Goal: Communication & Community: Share content

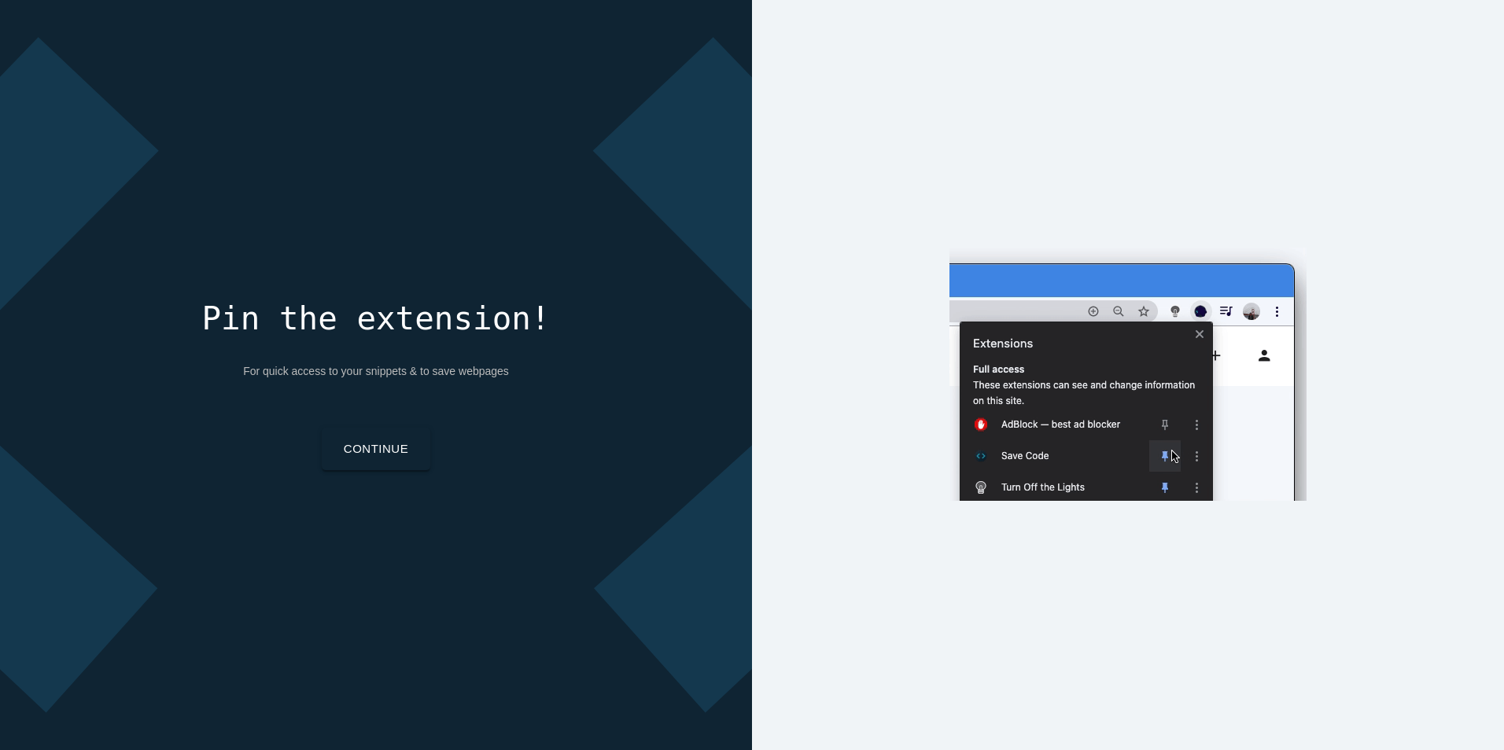
click at [399, 447] on link "Continue" at bounding box center [376, 449] width 109 height 42
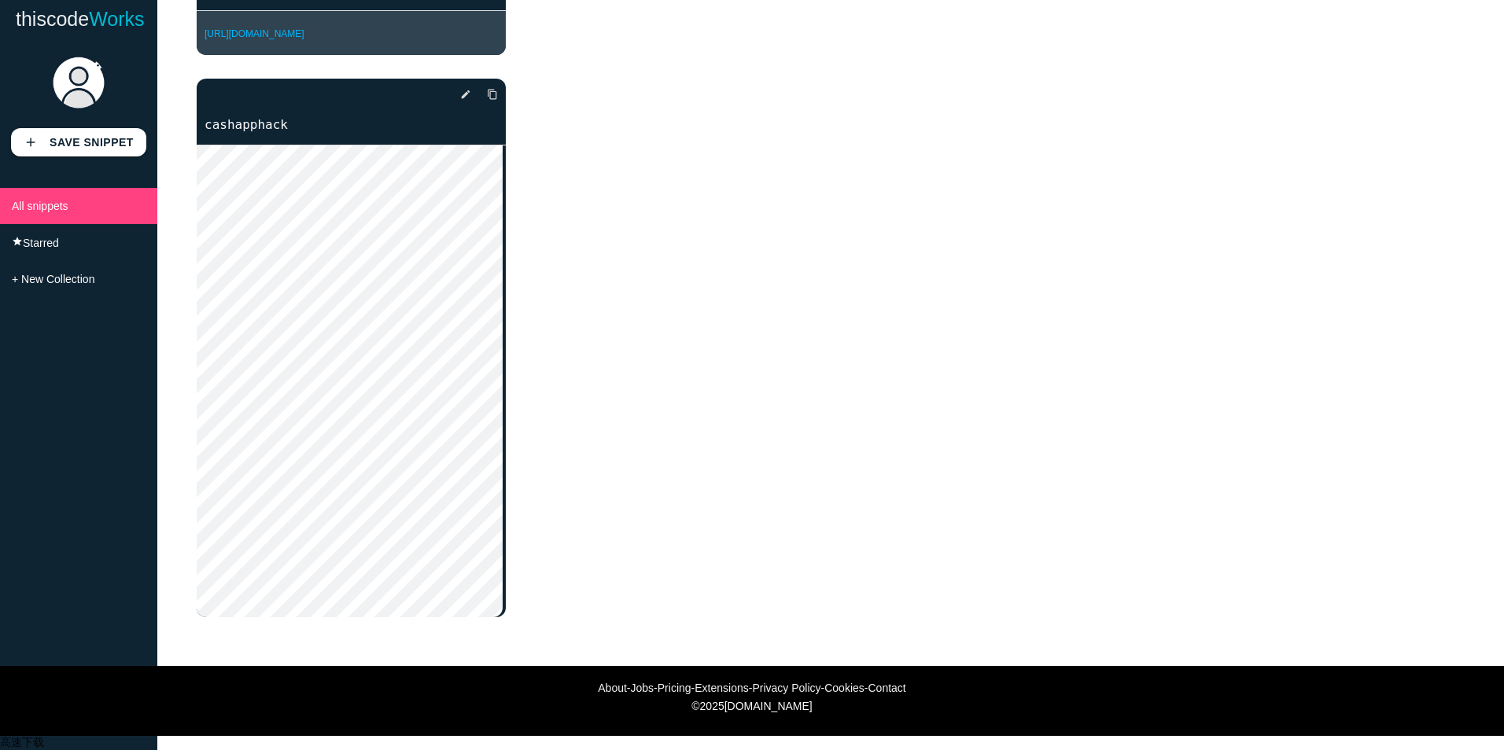
scroll to position [62, 0]
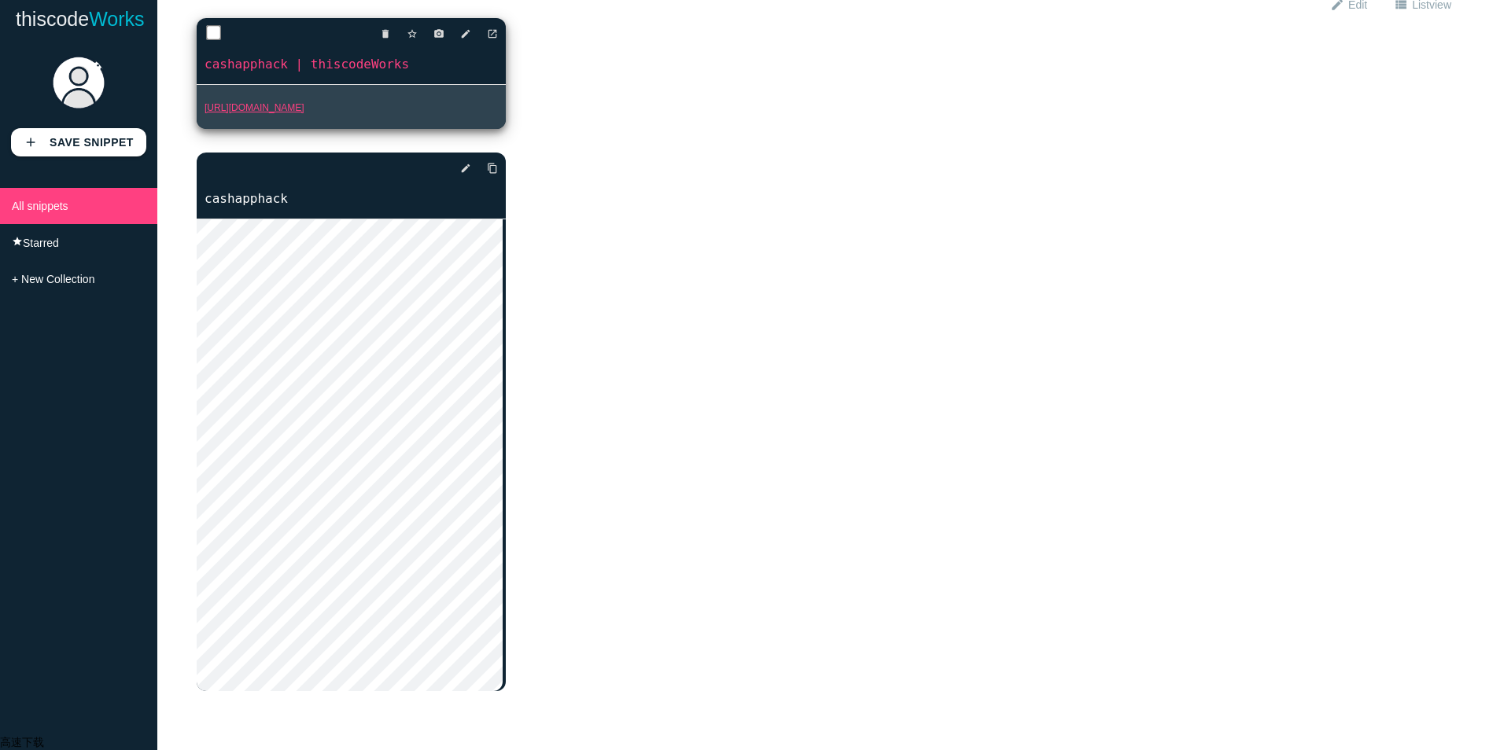
click at [304, 113] on link "[URL][DOMAIN_NAME]" at bounding box center [254, 107] width 100 height 11
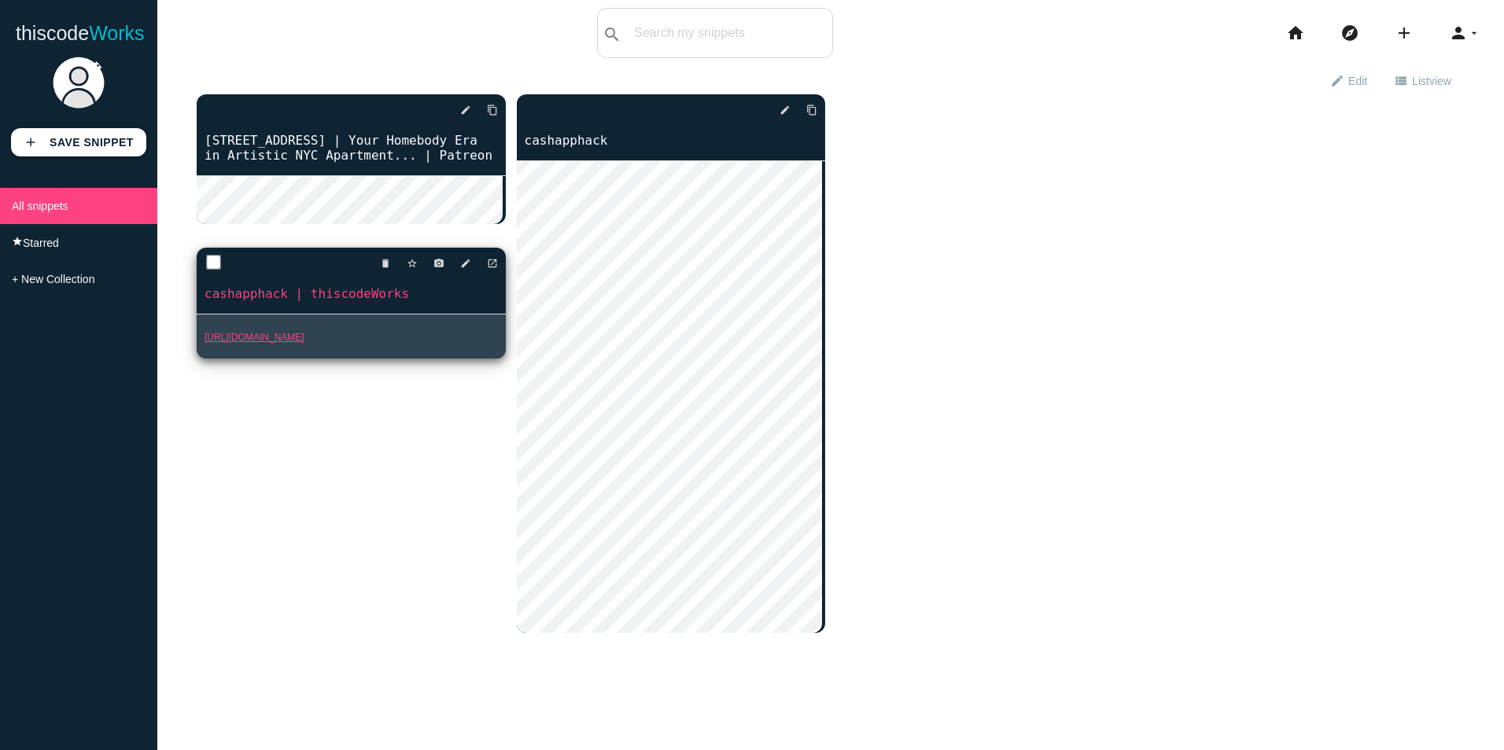
click at [304, 341] on link "[URL][DOMAIN_NAME]" at bounding box center [254, 337] width 100 height 11
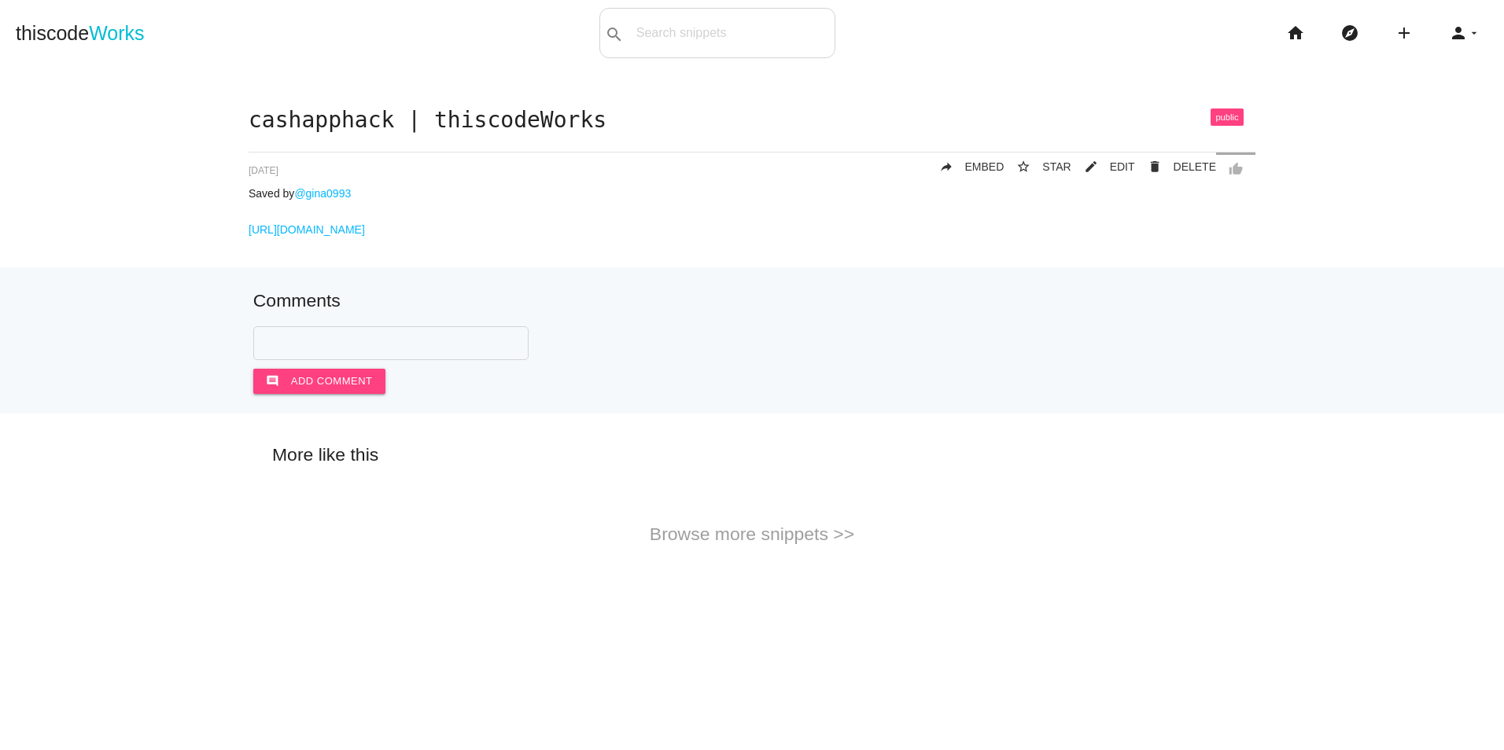
click at [488, 131] on h1 "cashapphack | thiscodeWorks" at bounding box center [751, 121] width 1007 height 24
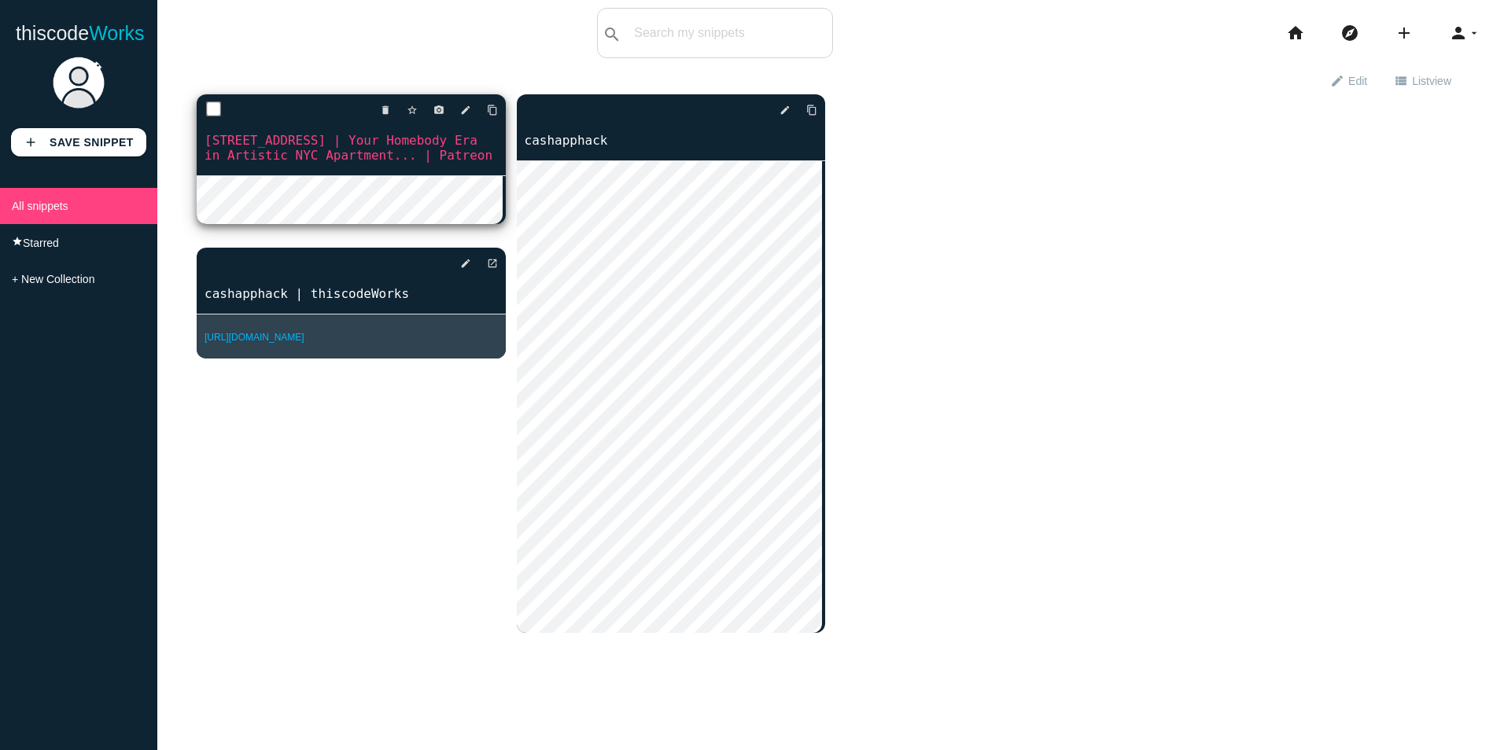
click at [323, 156] on link "[STREET_ADDRESS] | Your Homebody Era in Artistic NYC Apartment... | Patreon" at bounding box center [351, 147] width 309 height 33
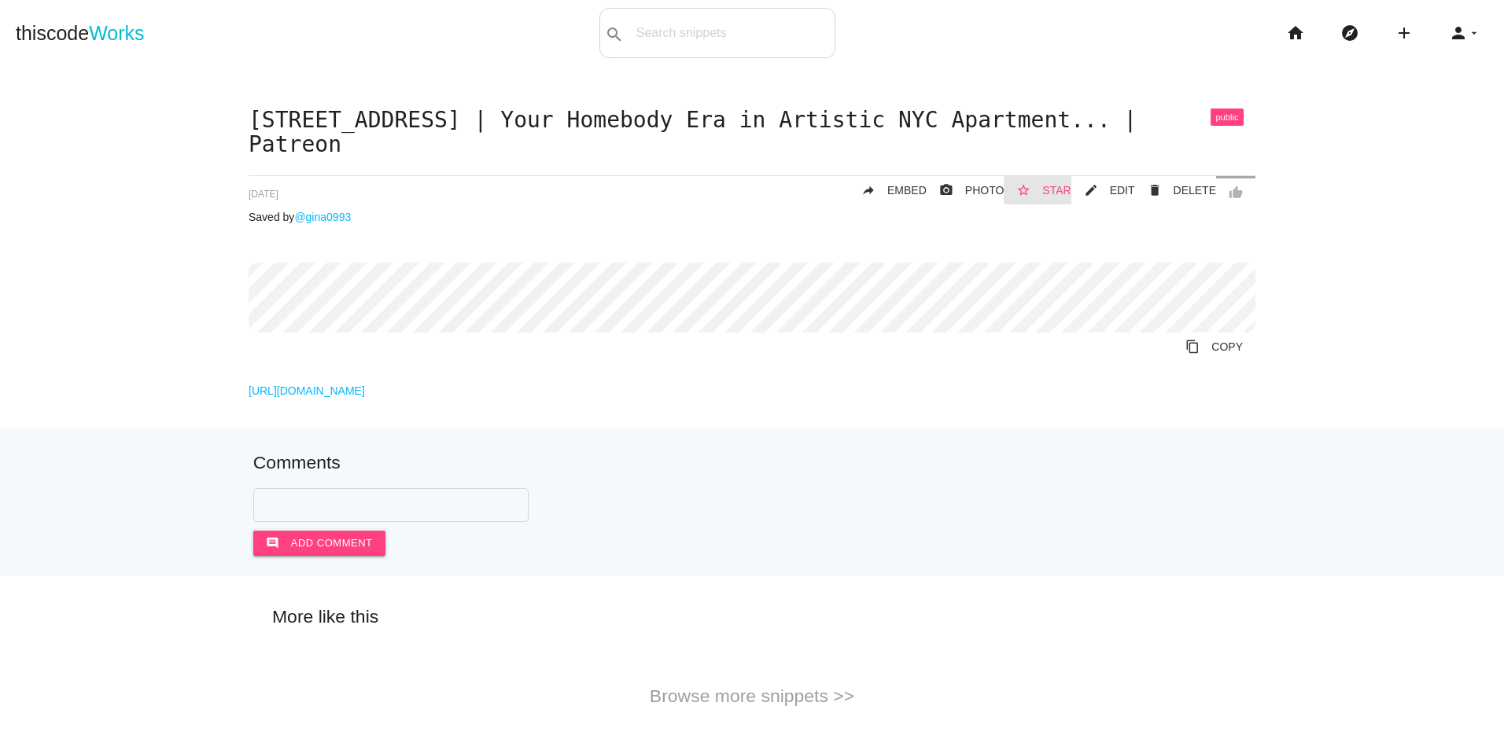
drag, startPoint x: 959, startPoint y: 348, endPoint x: 1052, endPoint y: 186, distance: 186.0
click at [1052, 186] on span "STAR" at bounding box center [1056, 190] width 28 height 13
drag, startPoint x: 0, startPoint y: 0, endPoint x: 1051, endPoint y: 204, distance: 1070.2
click at [1051, 204] on button "star UNSTAR" at bounding box center [1029, 190] width 83 height 28
click at [1048, 197] on span "UNSTAR" at bounding box center [1048, 190] width 45 height 13
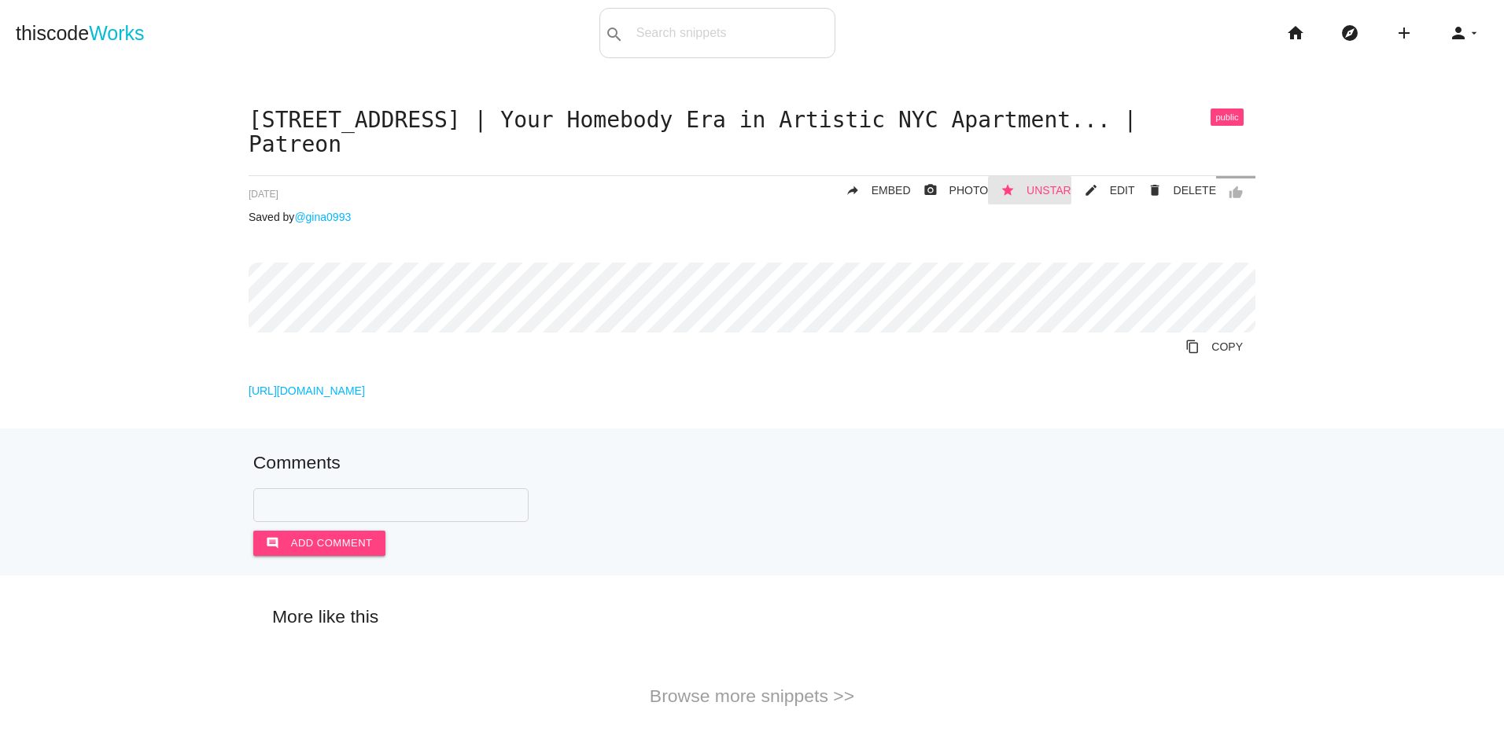
drag, startPoint x: 0, startPoint y: 0, endPoint x: 1048, endPoint y: 197, distance: 1066.5
click at [1048, 197] on span "UNSTAR" at bounding box center [1048, 190] width 45 height 13
